Goal: Information Seeking & Learning: Learn about a topic

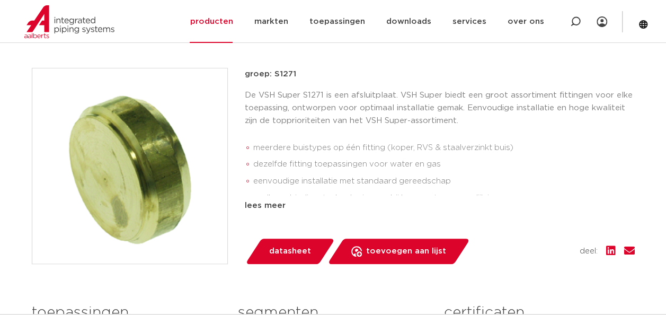
scroll to position [200, 0]
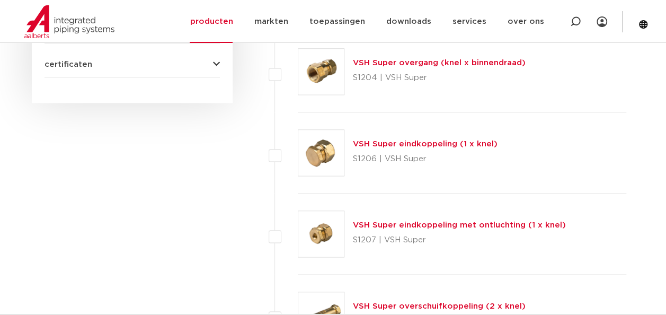
scroll to position [579, 0]
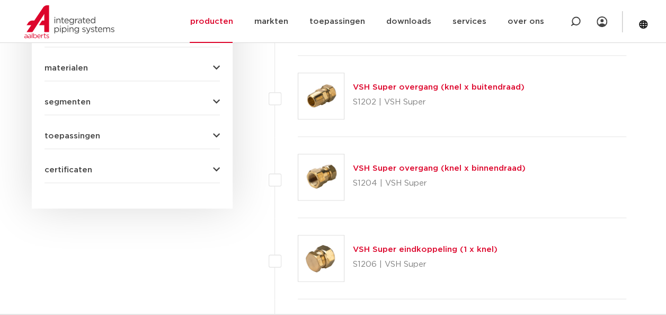
click at [409, 169] on link "VSH Super overgang (knel x binnendraad)" at bounding box center [439, 168] width 173 height 8
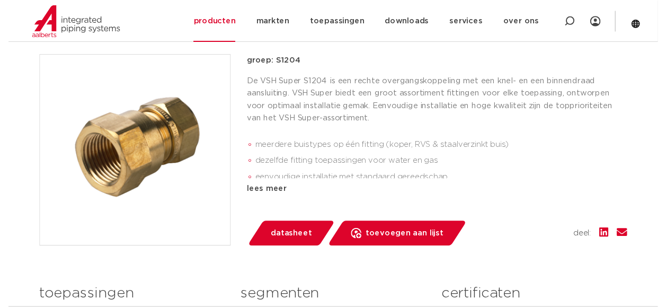
scroll to position [218, 0]
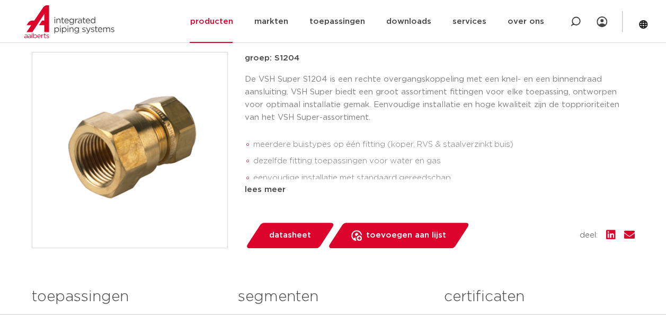
click at [294, 235] on span "datasheet" at bounding box center [290, 235] width 42 height 17
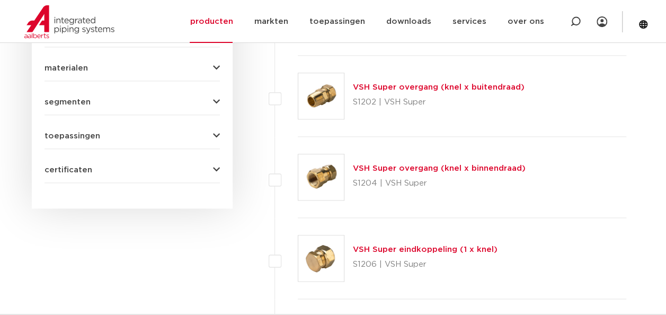
click at [407, 86] on link "VSH Super overgang (knel x buitendraad)" at bounding box center [439, 87] width 172 height 8
click at [399, 86] on link "VSH Super overgang (knel x buitendraad)" at bounding box center [439, 87] width 172 height 8
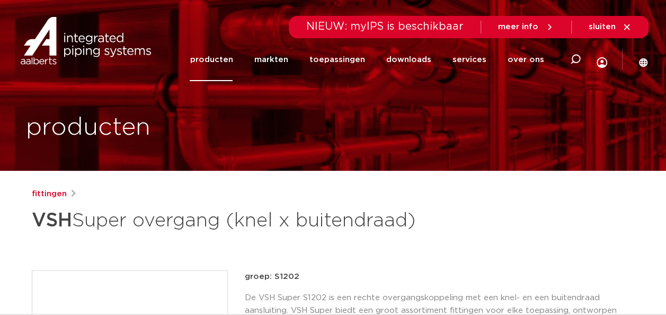
click at [227, 66] on link "producten" at bounding box center [211, 59] width 43 height 43
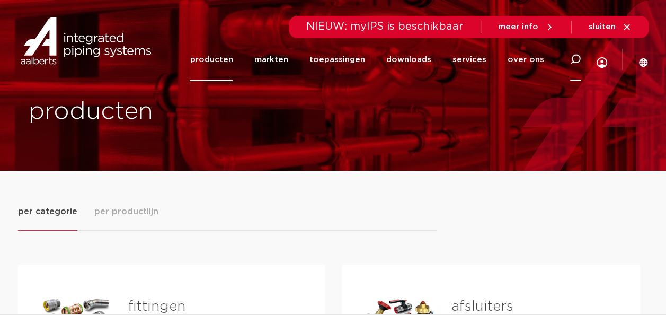
click at [577, 58] on icon at bounding box center [575, 59] width 11 height 11
